Goal: Information Seeking & Learning: Compare options

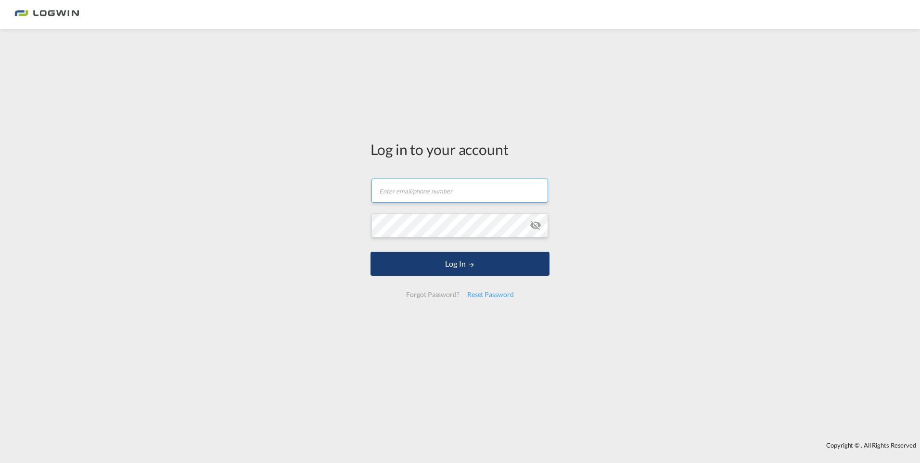
type input "[EMAIL_ADDRESS][PERSON_NAME][DOMAIN_NAME]"
click at [517, 272] on button "Log In" at bounding box center [459, 264] width 179 height 24
